Goal: Information Seeking & Learning: Compare options

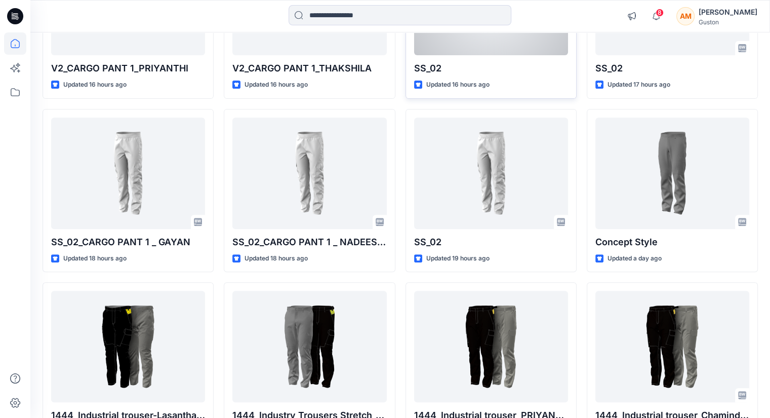
scroll to position [384, 0]
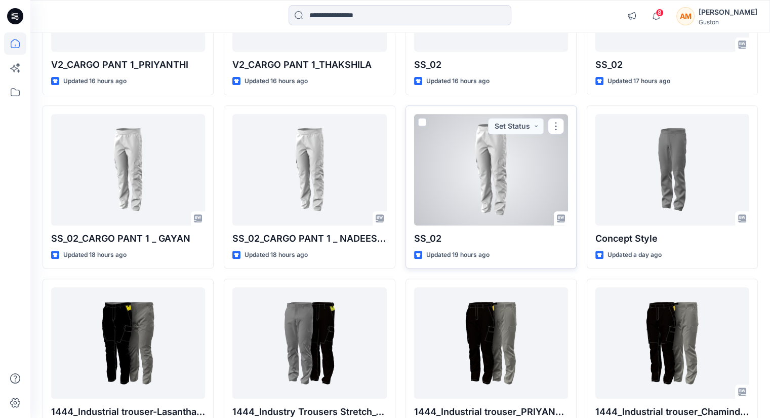
click at [515, 208] on div at bounding box center [491, 169] width 154 height 111
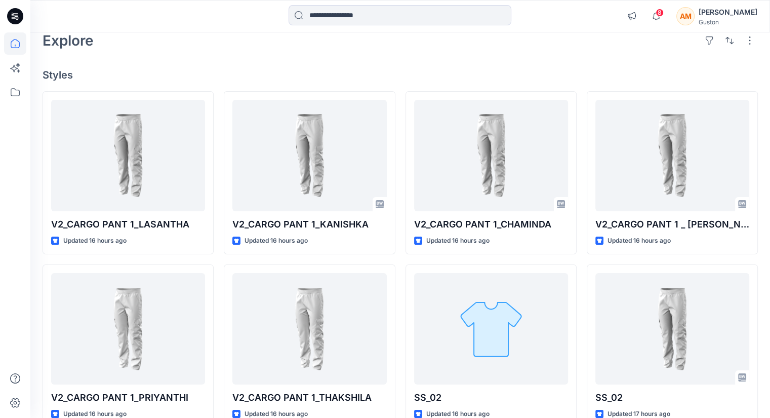
scroll to position [101, 0]
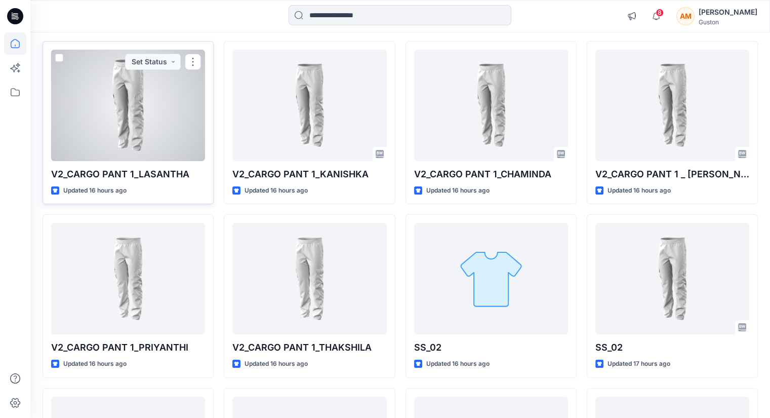
click at [96, 142] on div at bounding box center [128, 105] width 154 height 111
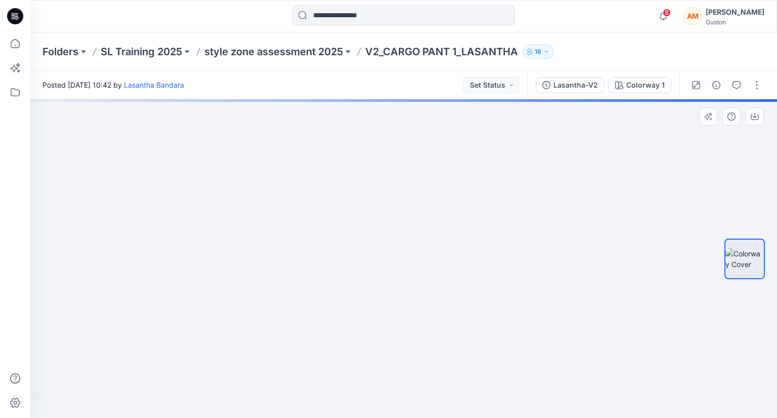
drag, startPoint x: 630, startPoint y: 230, endPoint x: 509, endPoint y: 292, distance: 135.8
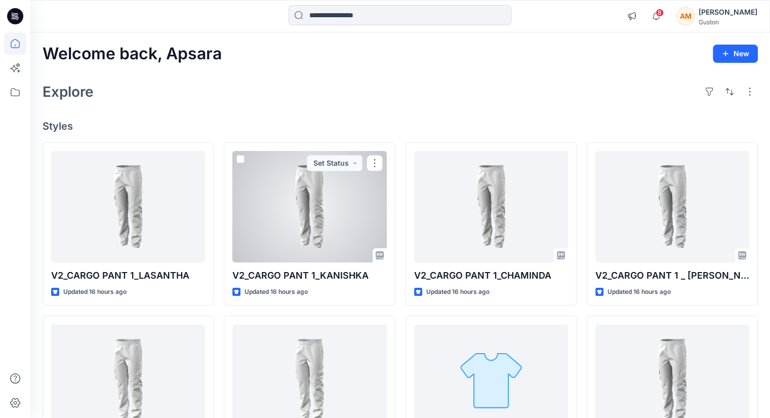
click at [325, 213] on div at bounding box center [309, 206] width 154 height 111
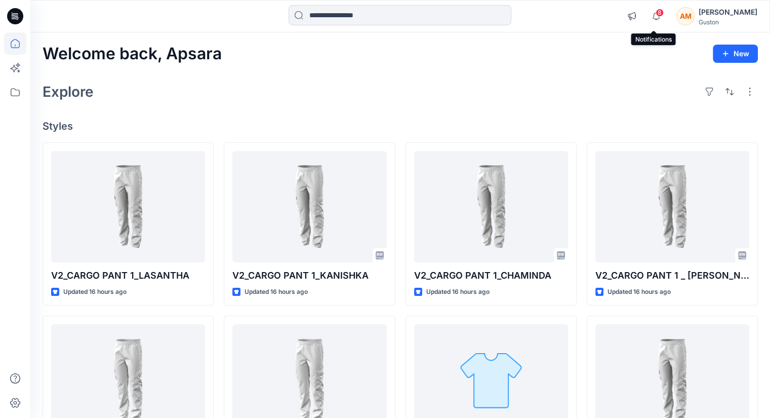
click at [657, 12] on span "8" at bounding box center [659, 13] width 8 height 8
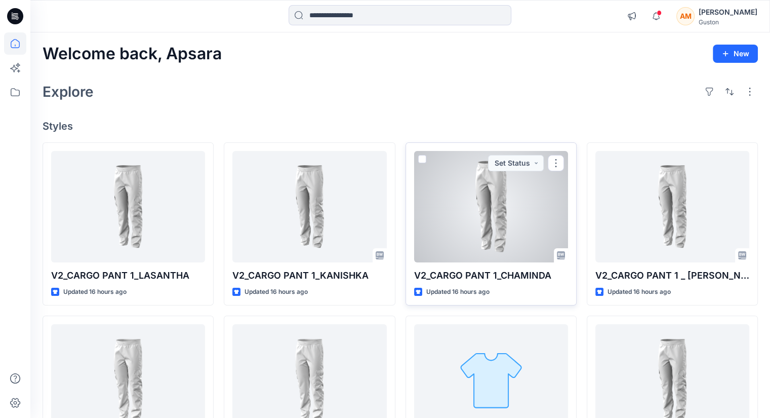
click at [504, 218] on div at bounding box center [491, 206] width 154 height 111
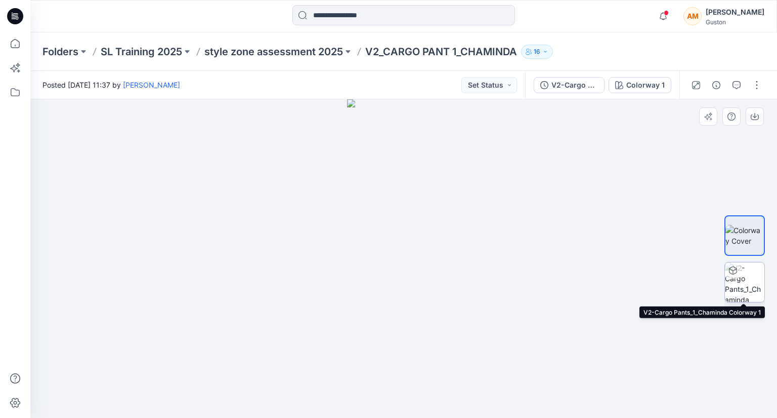
click at [749, 285] on img at bounding box center [744, 281] width 39 height 39
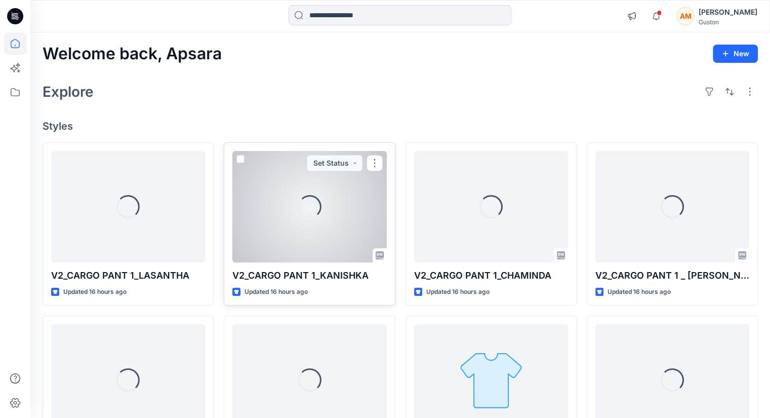
click at [276, 214] on div "Loading..." at bounding box center [309, 206] width 154 height 111
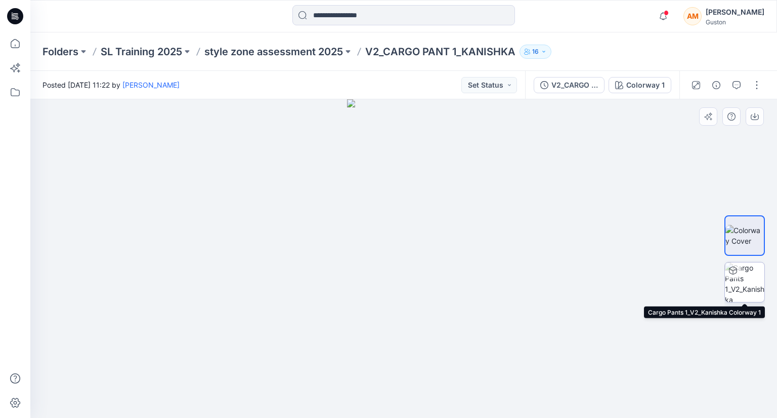
click at [736, 272] on icon at bounding box center [733, 270] width 8 height 8
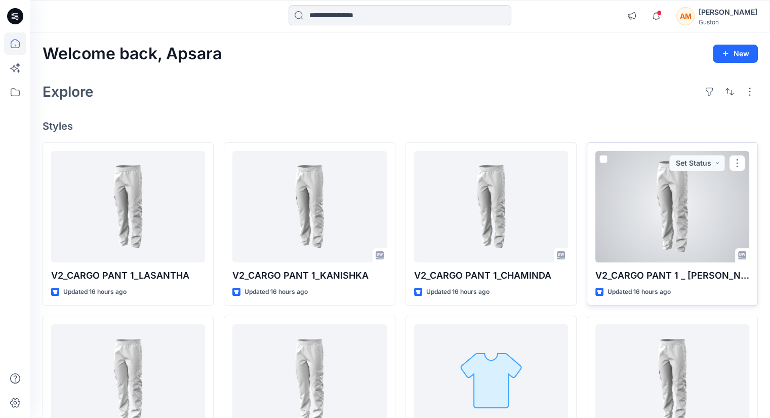
click at [647, 213] on div at bounding box center [672, 206] width 154 height 111
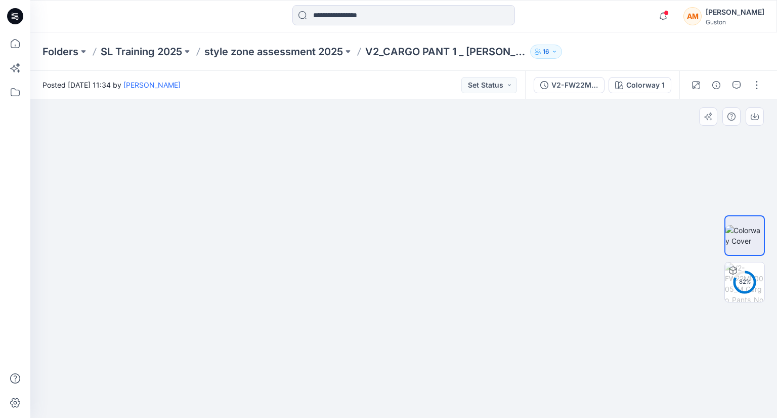
drag, startPoint x: 293, startPoint y: 206, endPoint x: 432, endPoint y: 347, distance: 197.9
drag, startPoint x: 407, startPoint y: 256, endPoint x: 407, endPoint y: 269, distance: 13.7
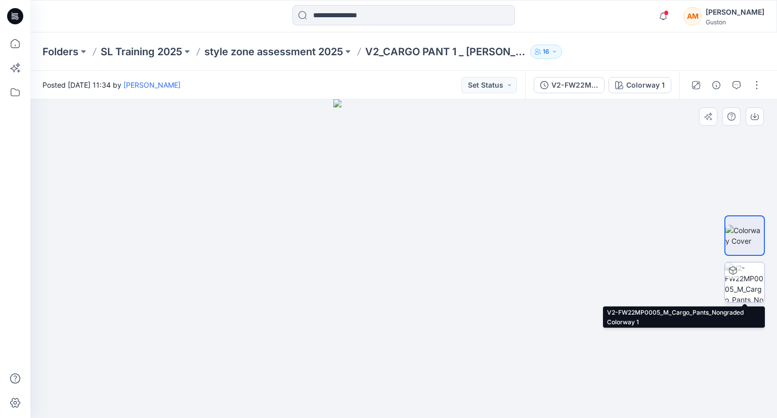
click at [750, 287] on img at bounding box center [744, 281] width 39 height 39
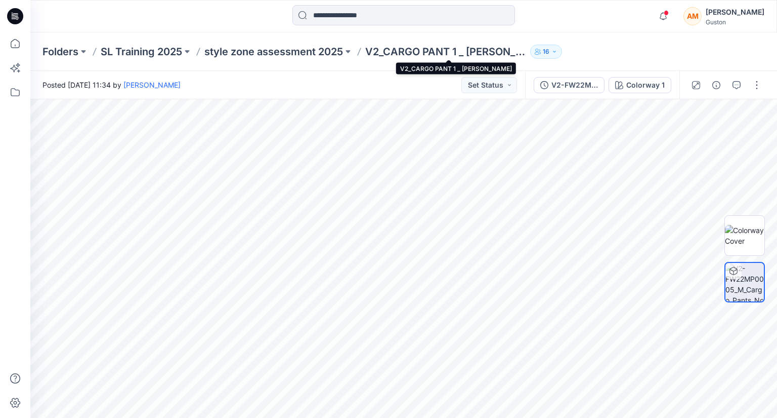
click at [396, 49] on p "V2_CARGO PANT 1 _ [PERSON_NAME]" at bounding box center [445, 52] width 161 height 14
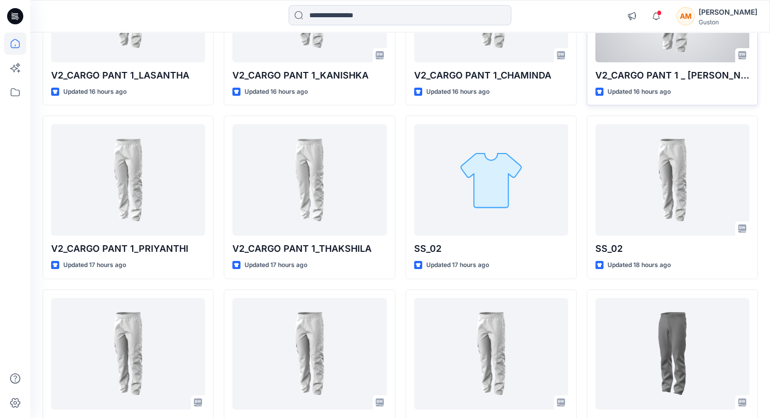
scroll to position [202, 0]
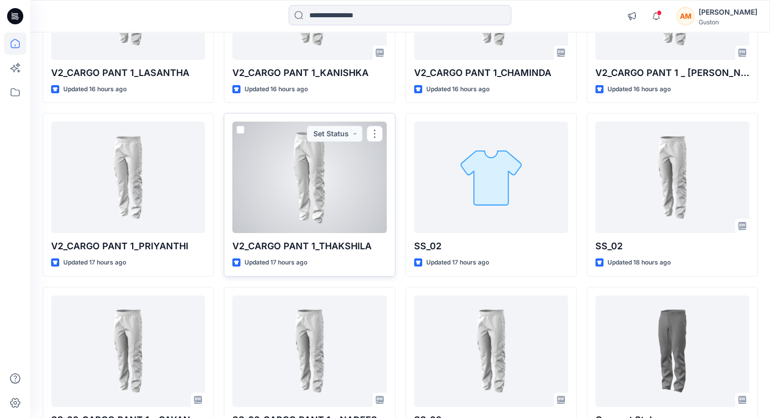
click at [307, 198] on div at bounding box center [309, 176] width 154 height 111
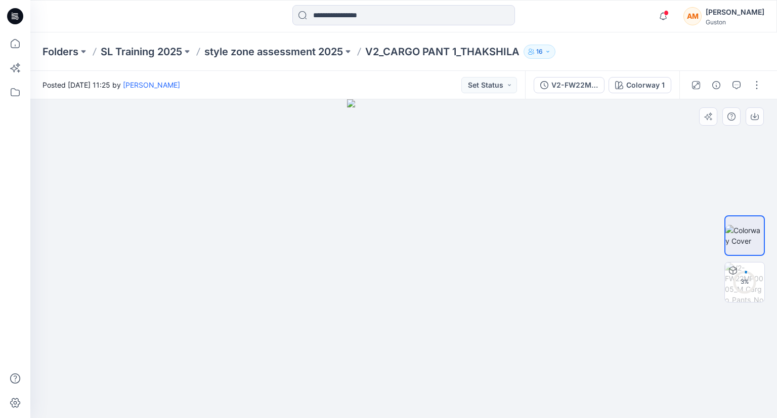
drag, startPoint x: 503, startPoint y: 242, endPoint x: 433, endPoint y: 234, distance: 70.3
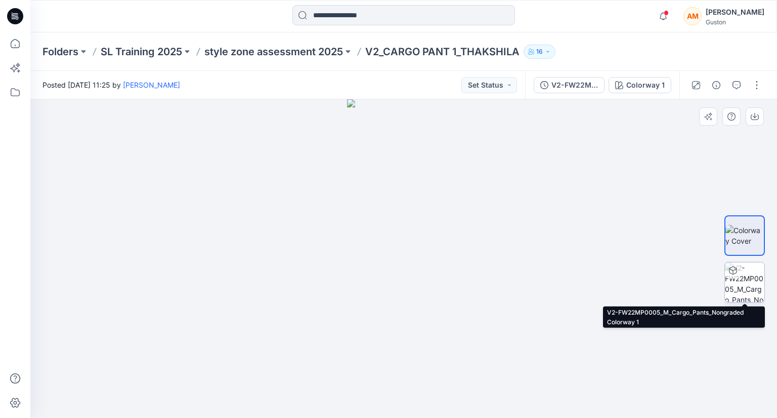
click at [754, 289] on img at bounding box center [744, 281] width 39 height 39
